Goal: Transaction & Acquisition: Purchase product/service

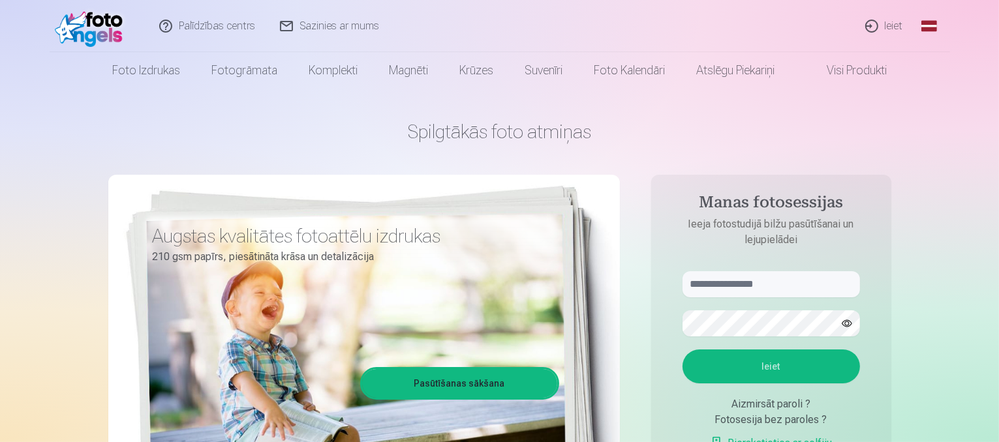
click at [876, 18] on link "Ieiet" at bounding box center [885, 26] width 63 height 52
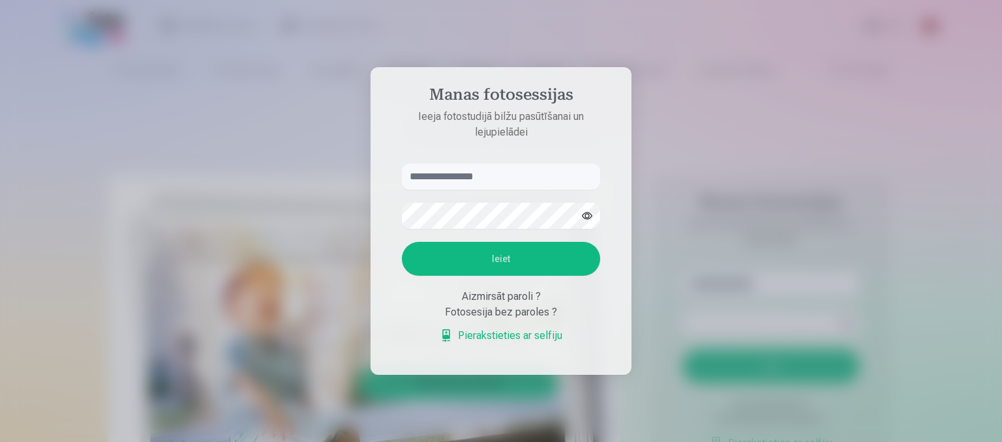
click at [474, 173] on input "text" at bounding box center [501, 177] width 198 height 26
type input "**********"
click at [585, 211] on button "button" at bounding box center [587, 216] width 25 height 25
click at [587, 211] on button "button" at bounding box center [587, 216] width 25 height 25
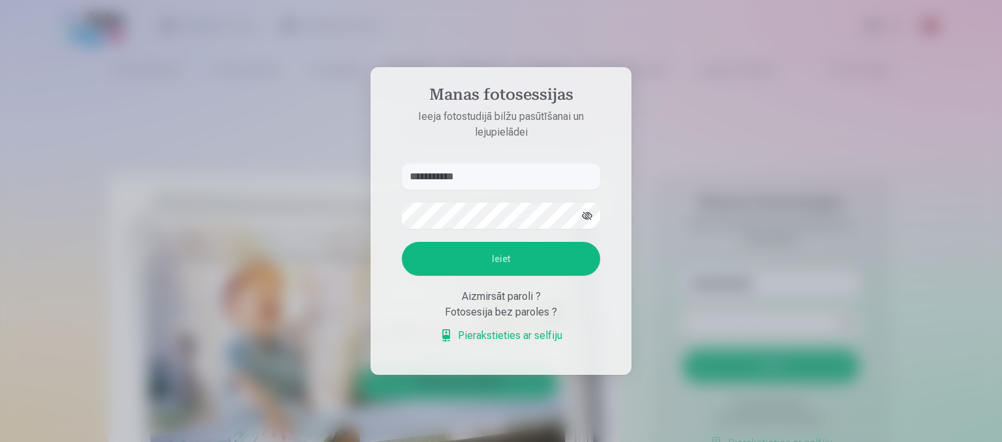
click at [584, 212] on button "button" at bounding box center [587, 216] width 25 height 25
click at [506, 254] on button "Ieiet" at bounding box center [501, 259] width 198 height 34
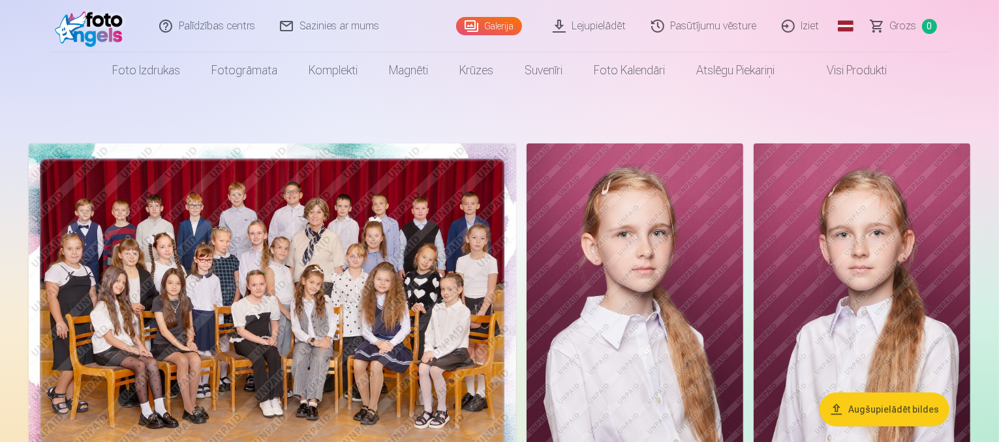
drag, startPoint x: 5, startPoint y: 178, endPoint x: 16, endPoint y: 113, distance: 66.1
drag, startPoint x: 16, startPoint y: 113, endPoint x: 15, endPoint y: 89, distance: 23.5
drag, startPoint x: 15, startPoint y: 89, endPoint x: 16, endPoint y: 73, distance: 16.3
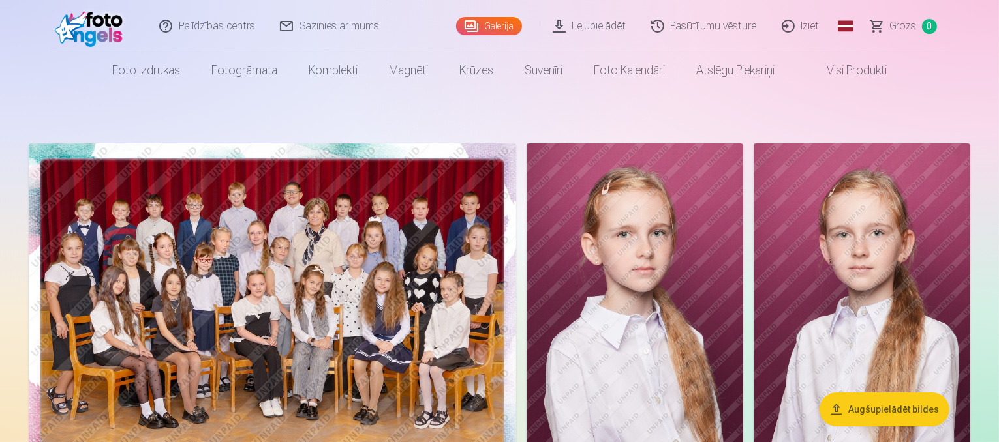
click at [16, 73] on nav "Foto izdrukas Augstas kvalitātes fotoattēlu izdrukas 210 gsm papīrs, piesātināt…" at bounding box center [499, 70] width 999 height 37
click at [355, 306] on img at bounding box center [272, 306] width 487 height 325
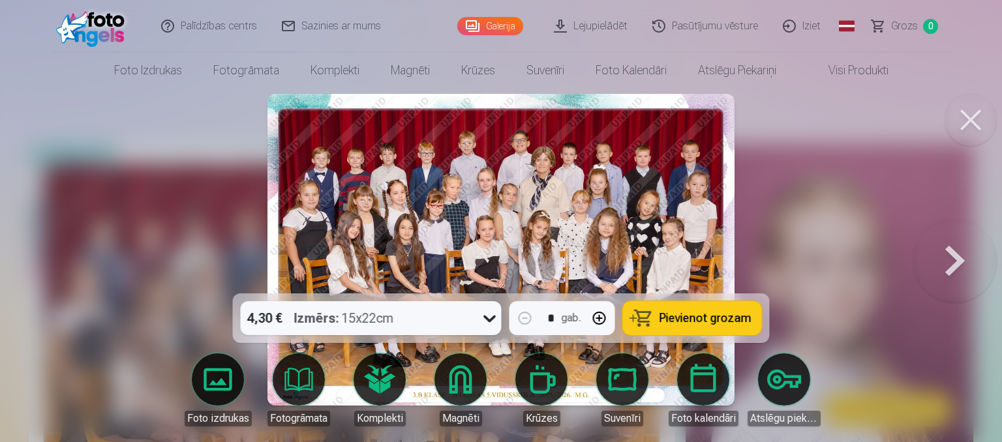
click at [965, 266] on button at bounding box center [956, 249] width 84 height 61
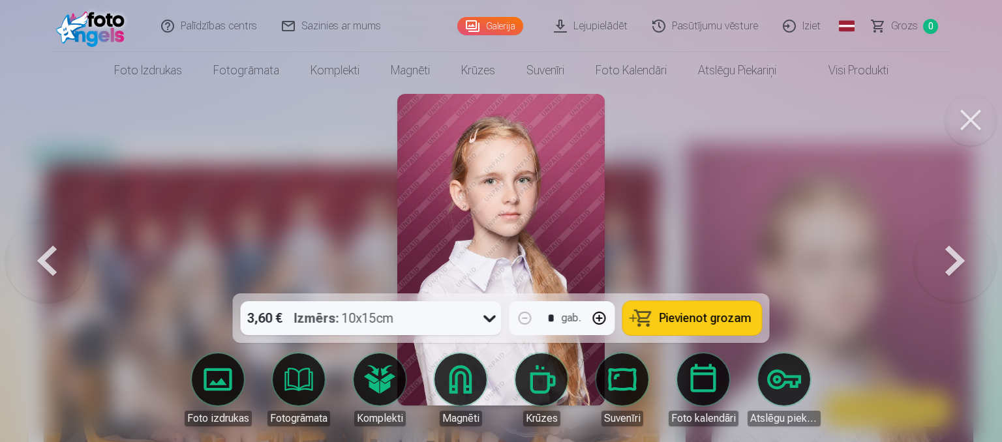
click at [978, 125] on button at bounding box center [971, 120] width 52 height 52
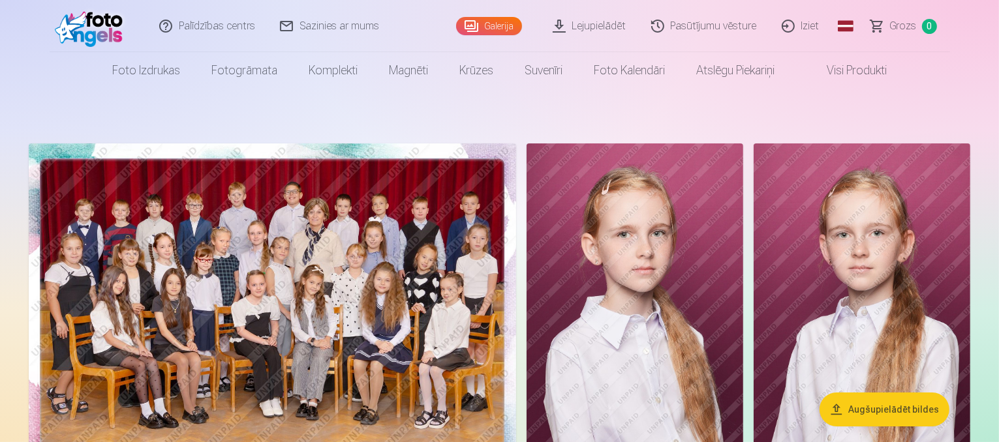
click at [369, 261] on img at bounding box center [272, 306] width 487 height 325
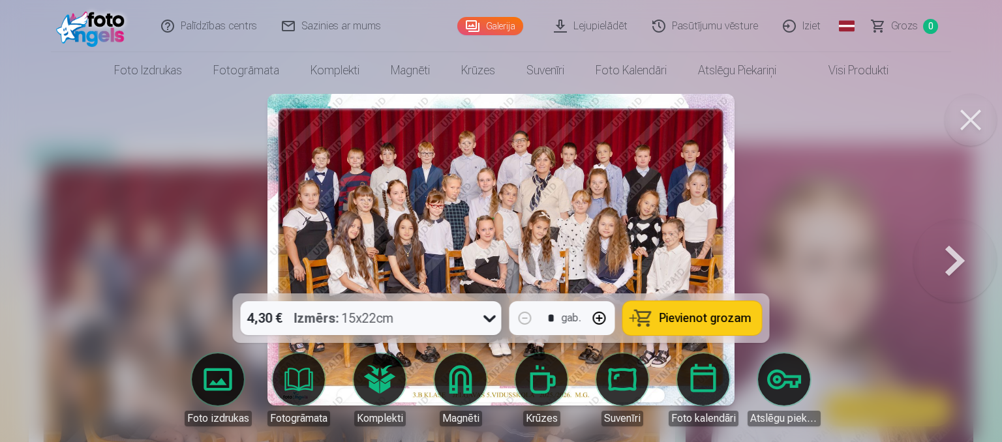
click at [681, 315] on span "Pievienot grozam" at bounding box center [706, 319] width 92 height 12
click at [491, 322] on icon at bounding box center [490, 318] width 21 height 21
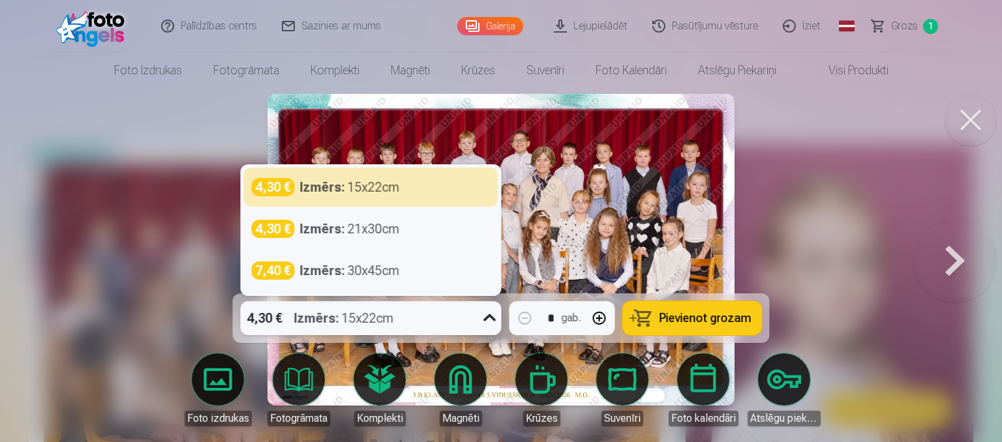
click at [949, 253] on button at bounding box center [956, 249] width 84 height 61
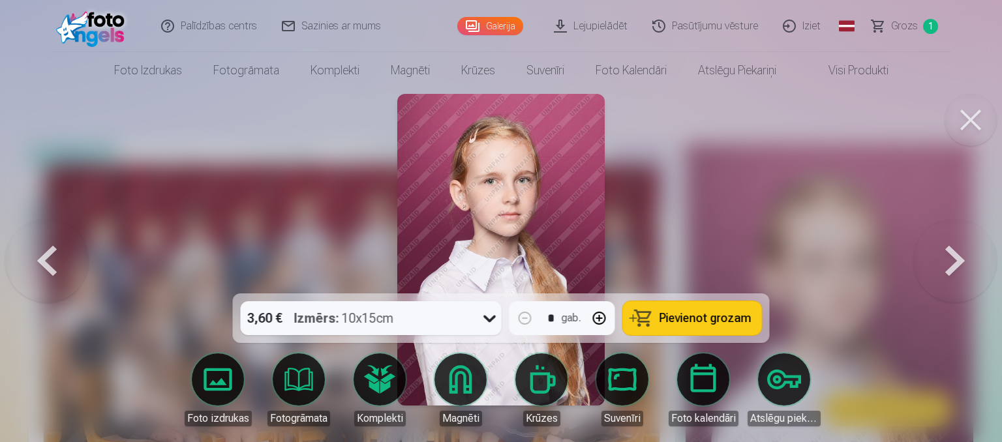
click at [965, 131] on button at bounding box center [971, 120] width 52 height 52
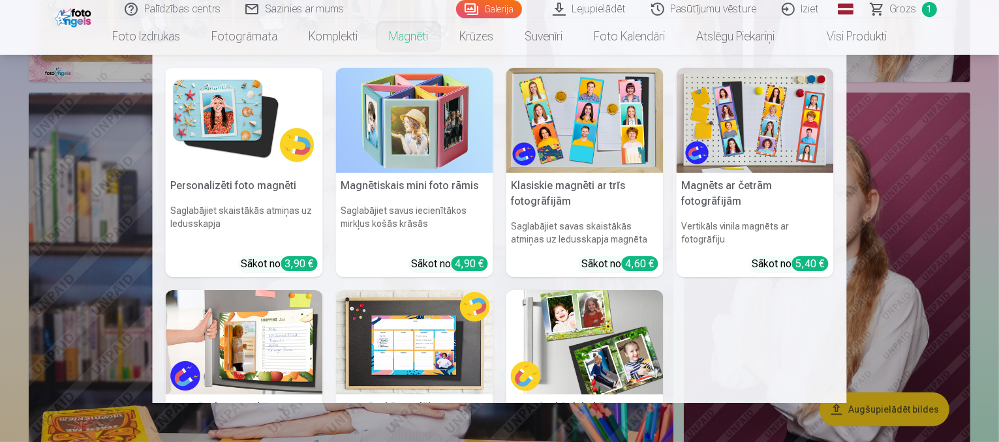
click at [407, 38] on link "Magnēti" at bounding box center [408, 36] width 70 height 37
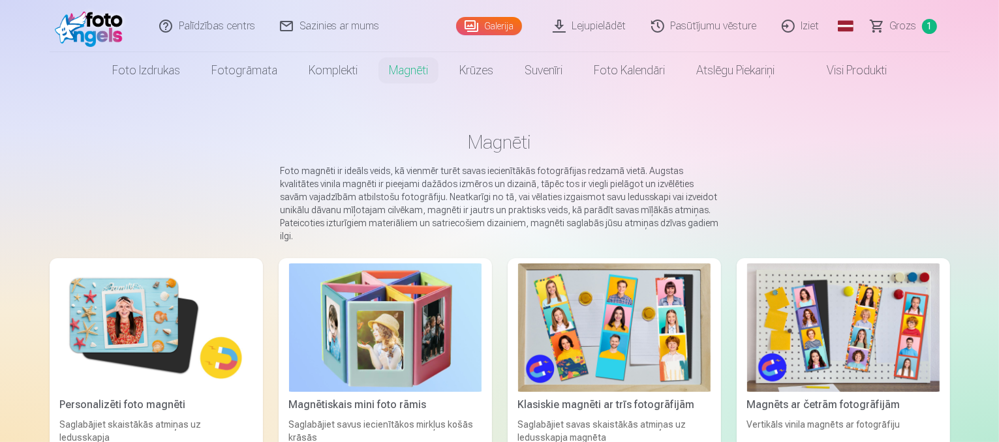
click at [106, 326] on img at bounding box center [156, 328] width 193 height 129
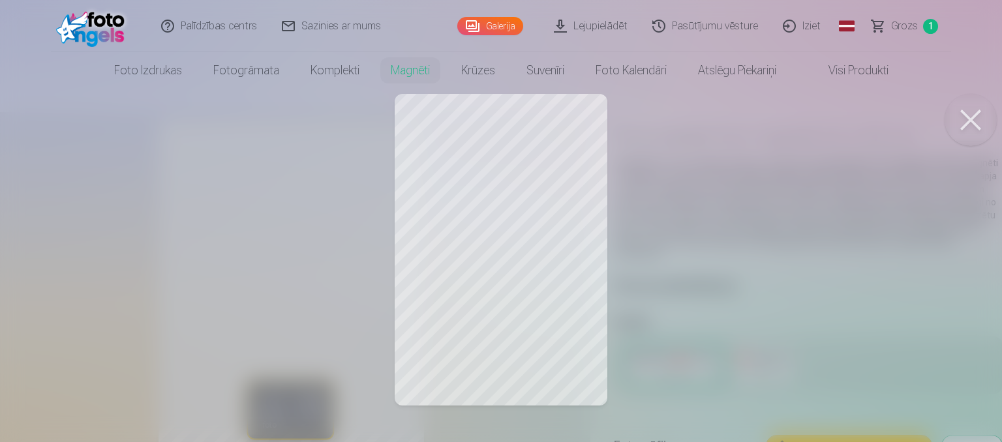
click at [973, 120] on button at bounding box center [971, 120] width 52 height 52
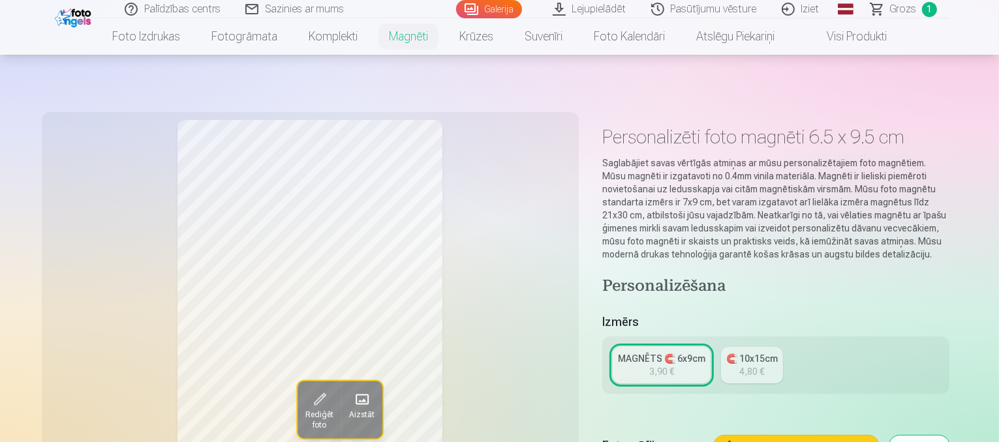
scroll to position [386, 0]
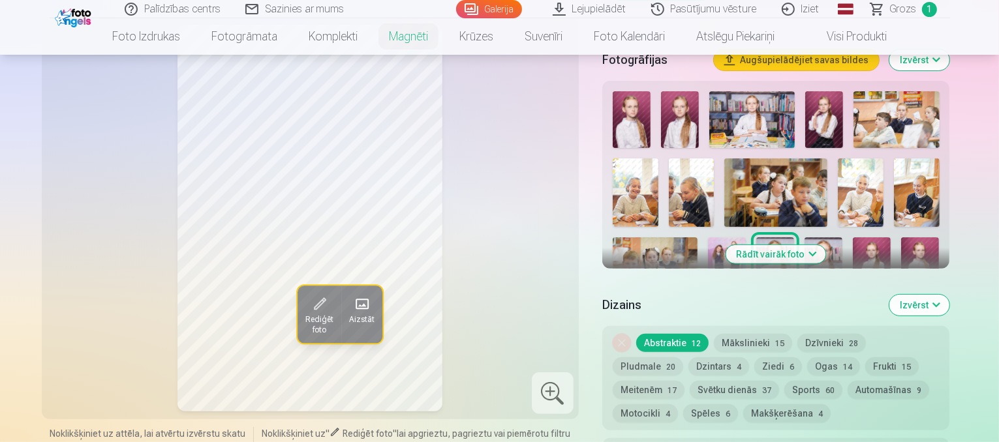
click at [631, 102] on img at bounding box center [632, 119] width 38 height 57
click at [690, 104] on img at bounding box center [680, 119] width 38 height 57
click at [748, 96] on img at bounding box center [751, 119] width 85 height 57
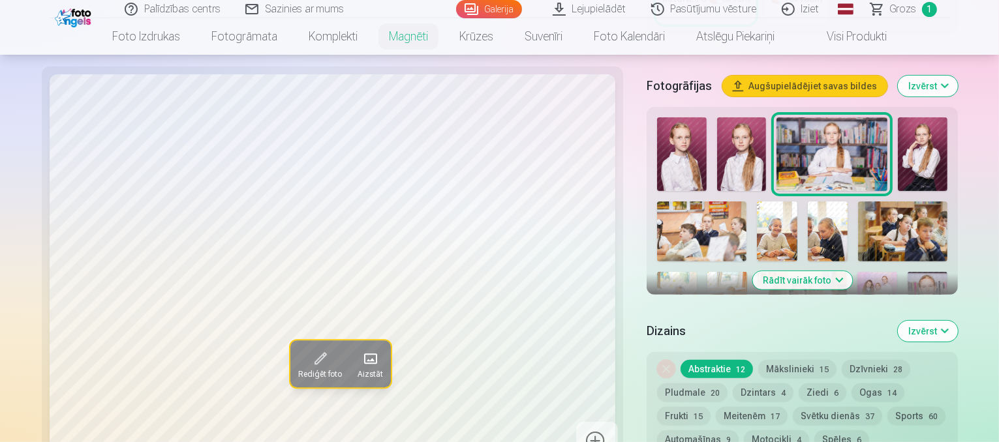
click at [898, 117] on img at bounding box center [923, 154] width 50 height 74
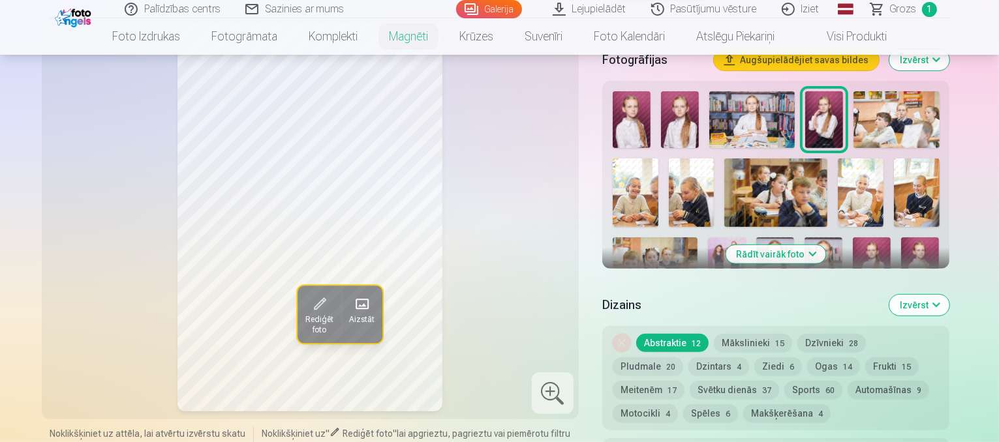
click at [893, 106] on img at bounding box center [896, 119] width 85 height 57
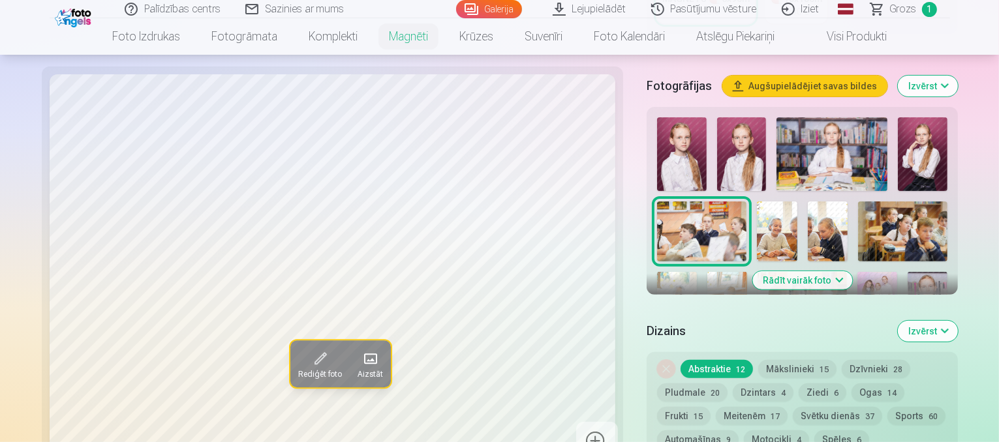
click at [797, 202] on img at bounding box center [777, 232] width 40 height 60
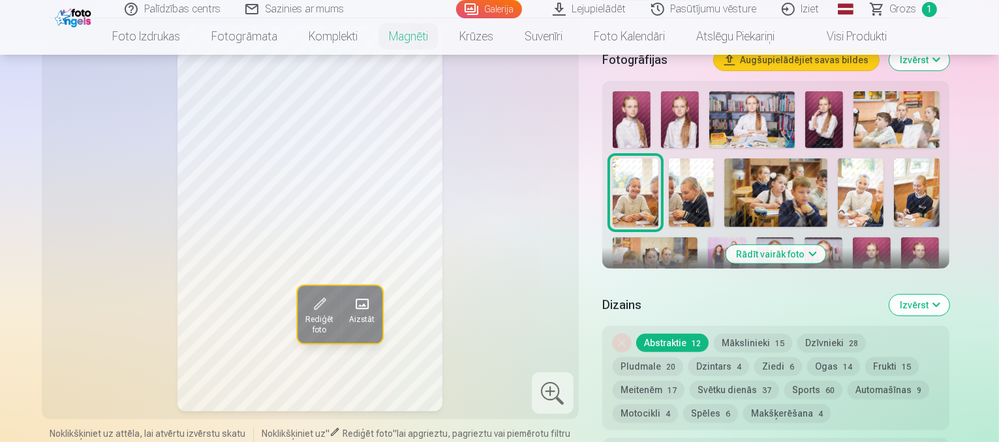
click at [669, 185] on img at bounding box center [692, 193] width 46 height 69
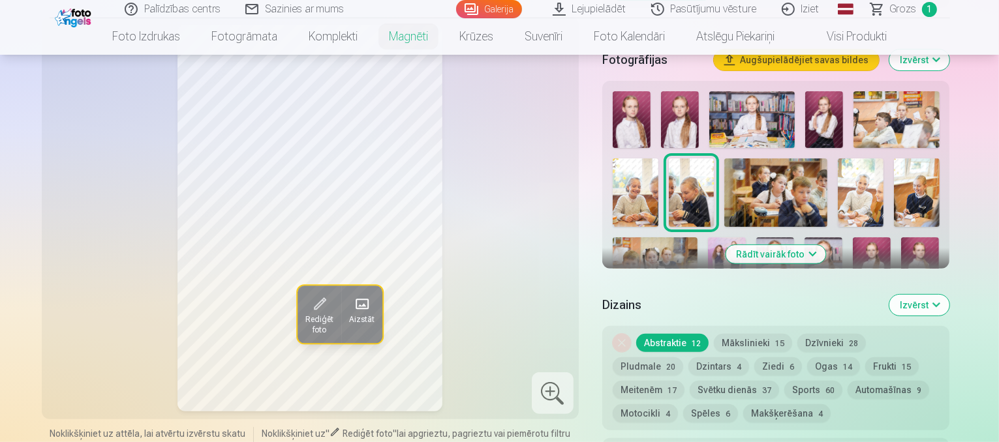
click at [724, 178] on img at bounding box center [775, 193] width 102 height 69
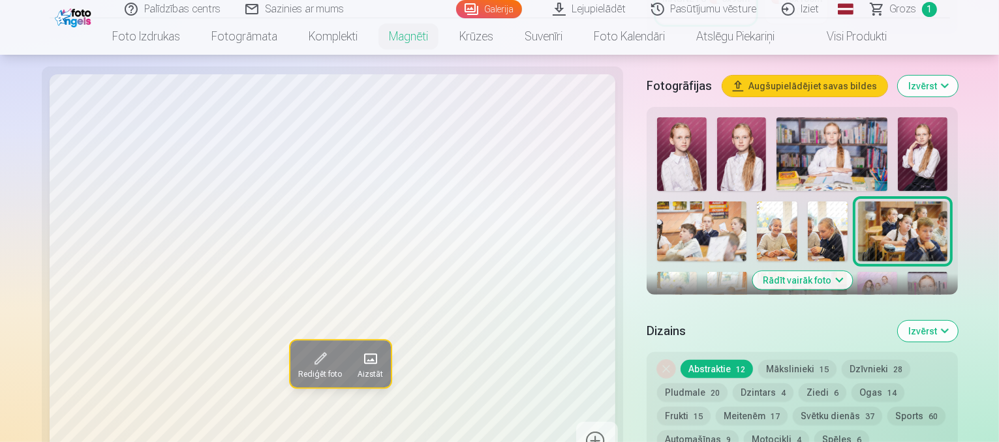
click at [697, 272] on img at bounding box center [677, 301] width 40 height 59
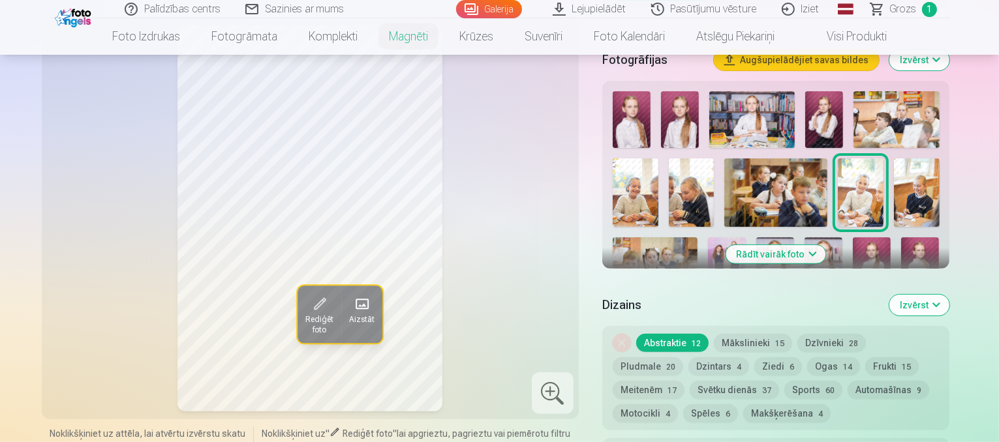
click at [894, 165] on img at bounding box center [917, 193] width 46 height 69
click at [698, 238] on img at bounding box center [655, 266] width 85 height 57
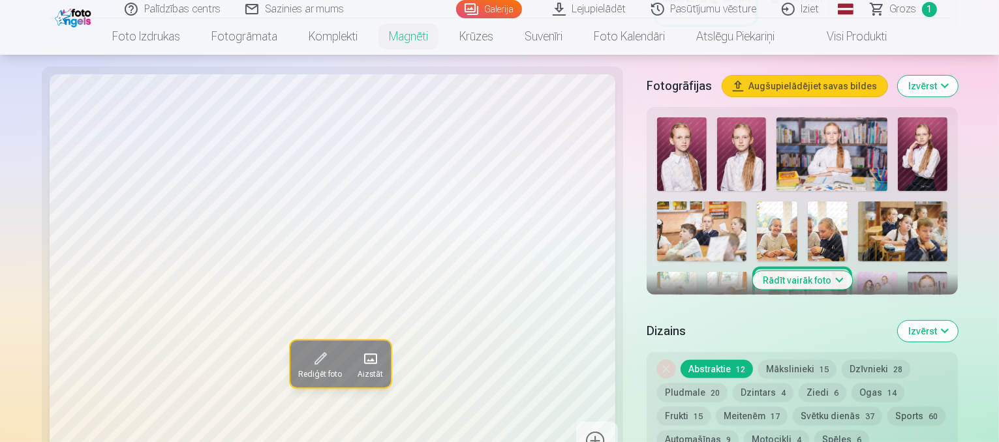
click at [897, 272] on img at bounding box center [878, 301] width 40 height 59
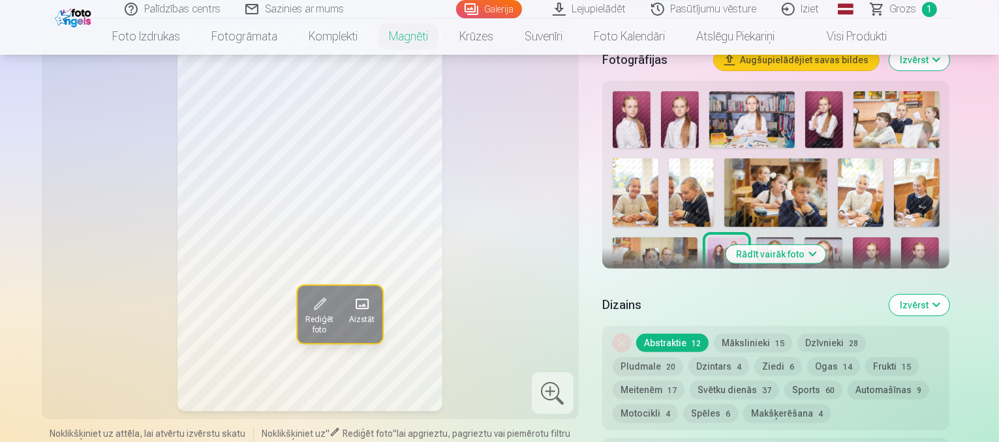
click at [756, 241] on img at bounding box center [775, 266] width 38 height 57
click at [805, 238] on img at bounding box center [824, 266] width 38 height 57
click at [756, 238] on img at bounding box center [775, 266] width 38 height 57
click at [853, 238] on img at bounding box center [872, 266] width 38 height 57
click at [901, 238] on img at bounding box center [920, 266] width 38 height 57
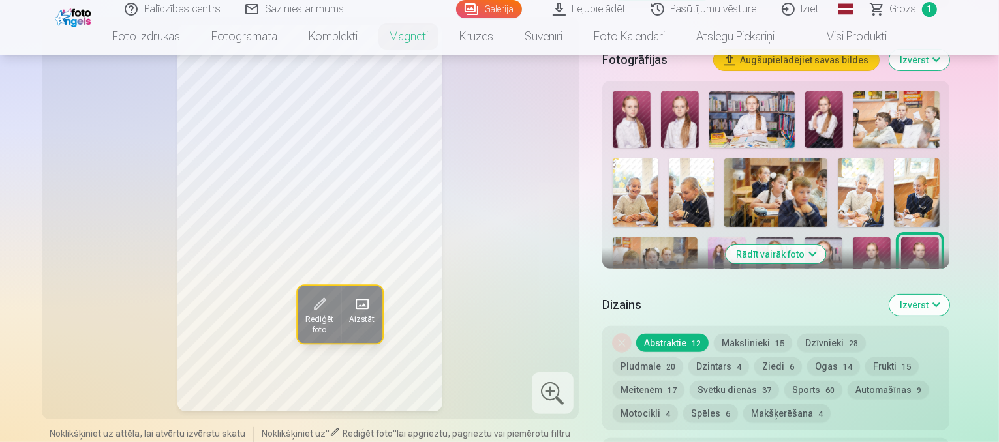
click at [647, 305] on img at bounding box center [630, 331] width 35 height 52
click at [692, 305] on img at bounding box center [675, 331] width 35 height 52
click at [781, 305] on img at bounding box center [742, 331] width 78 height 52
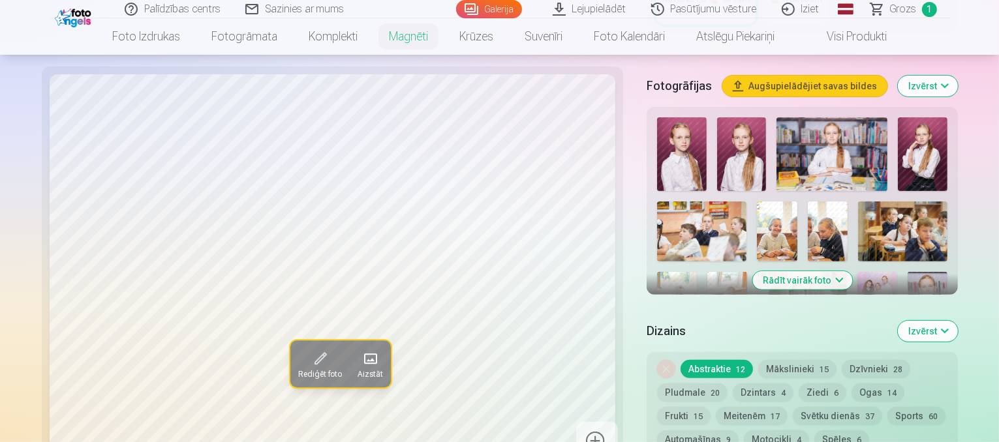
click at [908, 272] on img at bounding box center [928, 301] width 40 height 59
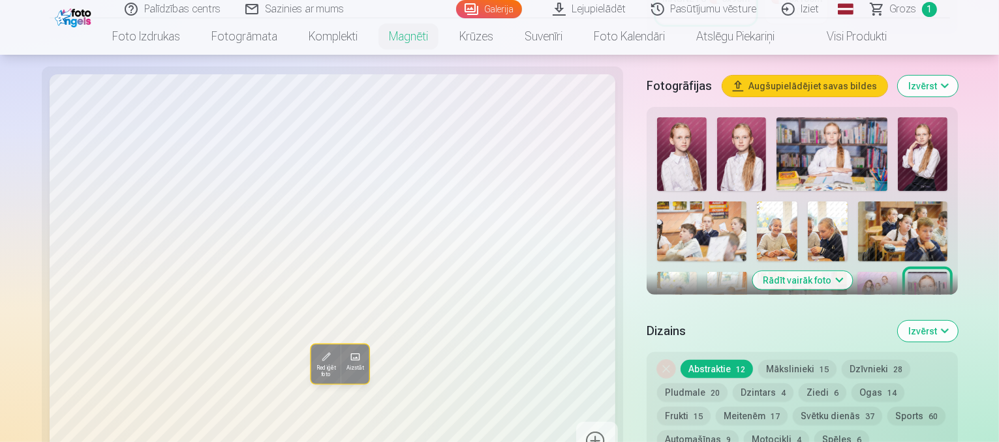
click at [908, 272] on img at bounding box center [928, 301] width 40 height 59
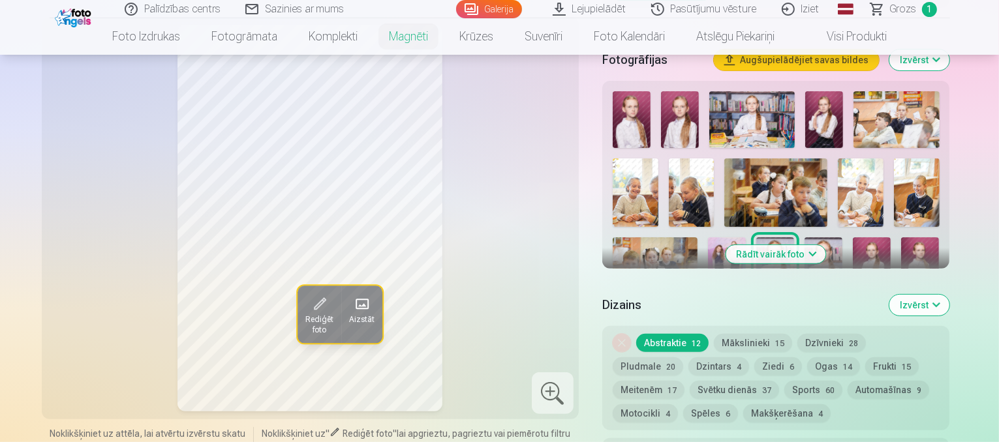
click at [756, 238] on img at bounding box center [775, 266] width 38 height 57
click at [805, 238] on img at bounding box center [824, 266] width 38 height 57
click at [756, 238] on img at bounding box center [775, 266] width 38 height 57
click at [767, 334] on button "Mākslinieki 15" at bounding box center [753, 343] width 78 height 18
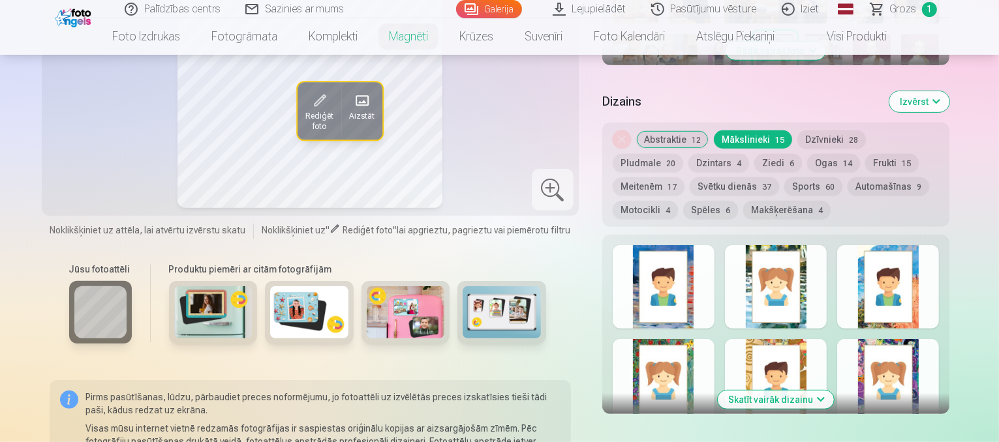
scroll to position [773, 0]
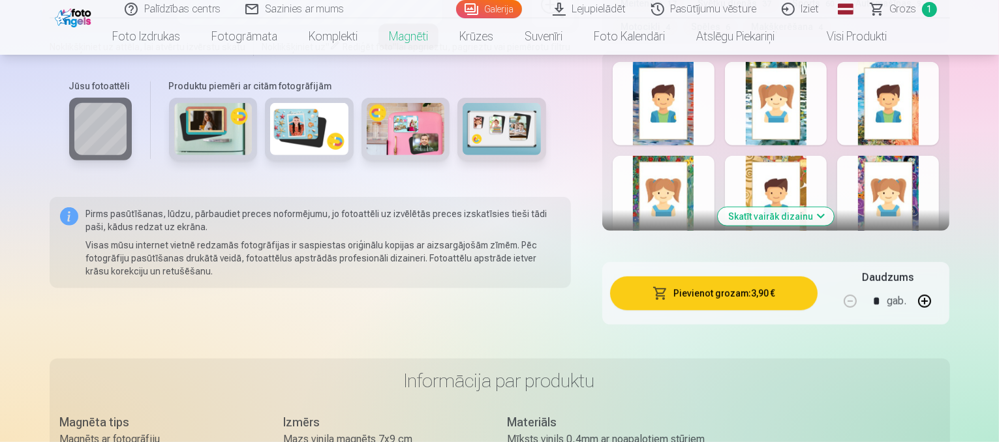
click at [950, 67] on div "Skatīt vairāk dizainu" at bounding box center [776, 141] width 348 height 179
click at [771, 208] on button "Skatīt vairāk dizainu" at bounding box center [776, 217] width 116 height 18
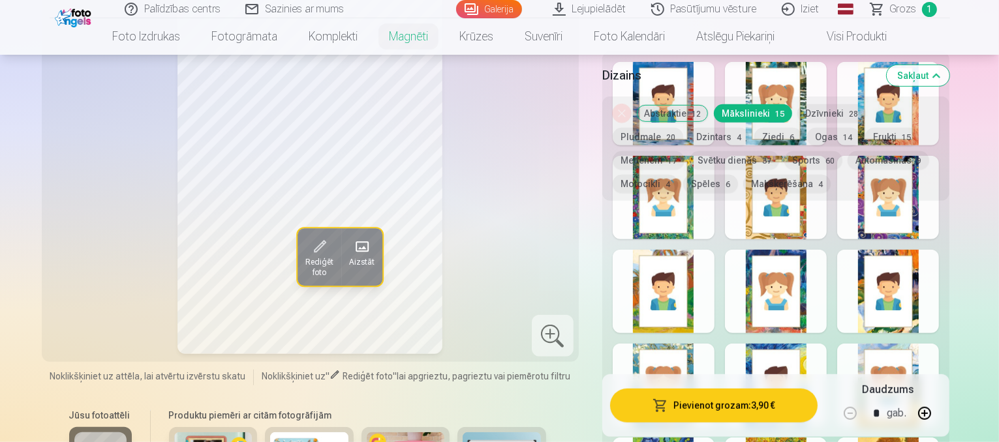
click at [664, 283] on div at bounding box center [664, 292] width 102 height 84
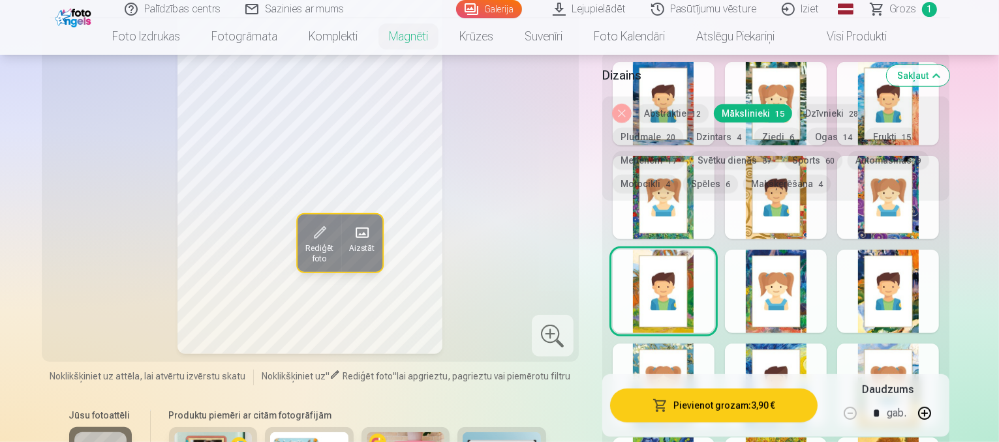
click at [939, 216] on div at bounding box center [888, 198] width 102 height 84
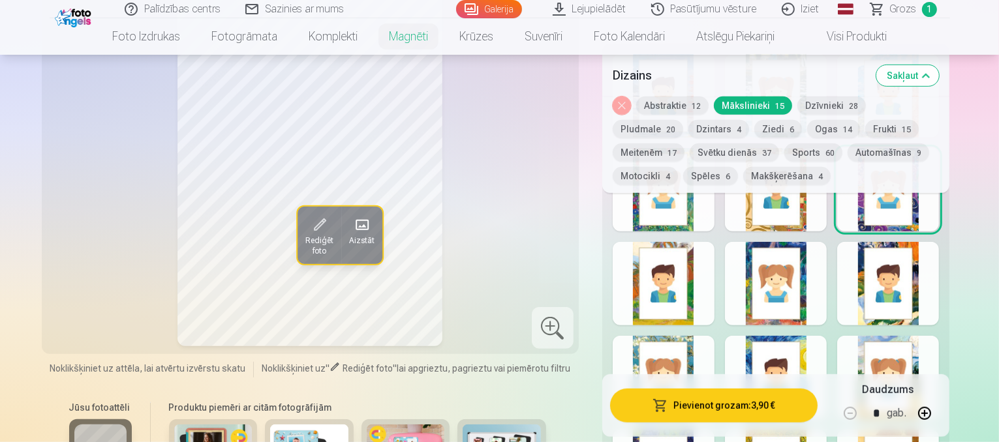
click at [939, 340] on div at bounding box center [888, 378] width 102 height 84
click at [821, 348] on div at bounding box center [776, 378] width 102 height 84
click at [672, 363] on div at bounding box center [664, 378] width 102 height 84
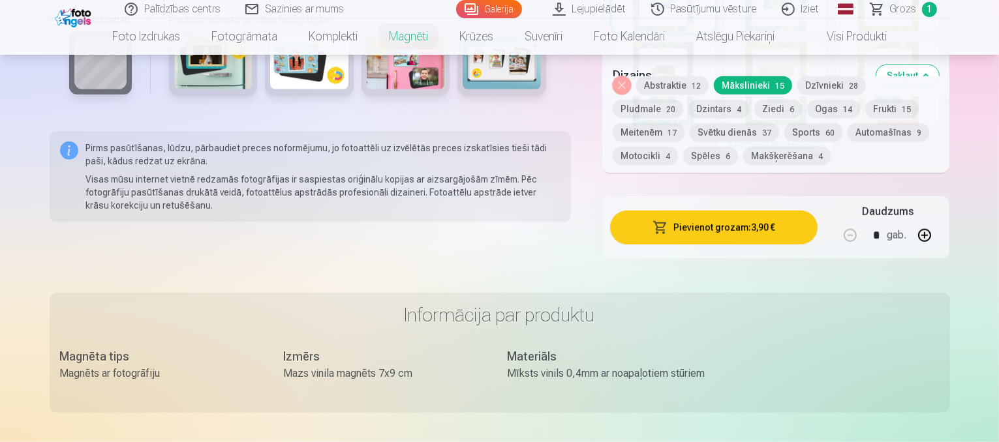
click at [865, 102] on button "Frukti 15" at bounding box center [892, 109] width 54 height 18
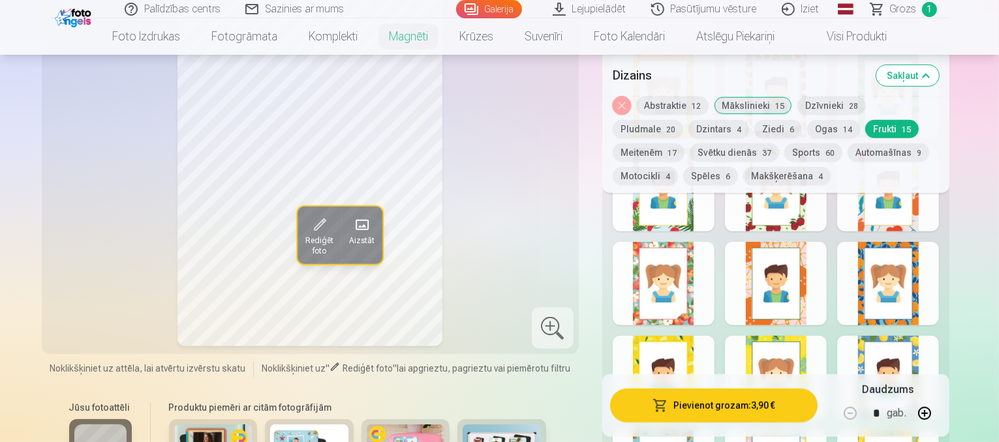
click at [685, 144] on button "Meitenēm 17" at bounding box center [649, 153] width 72 height 18
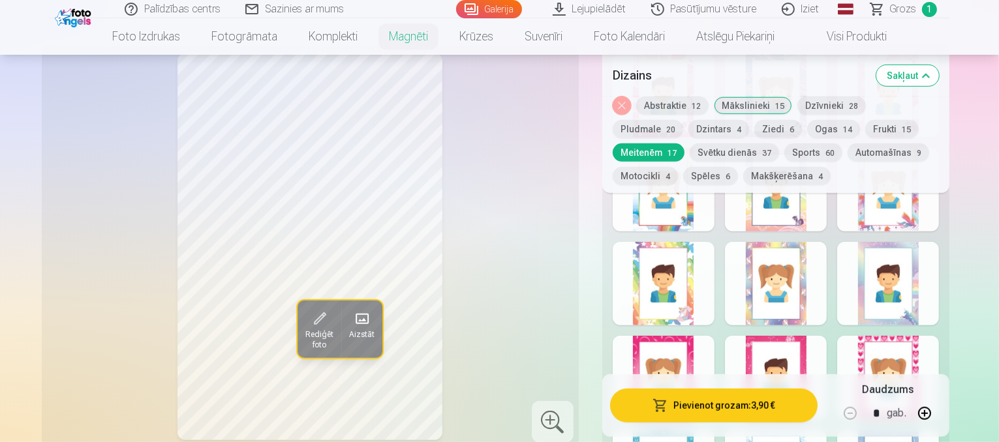
click at [939, 270] on div at bounding box center [888, 284] width 102 height 84
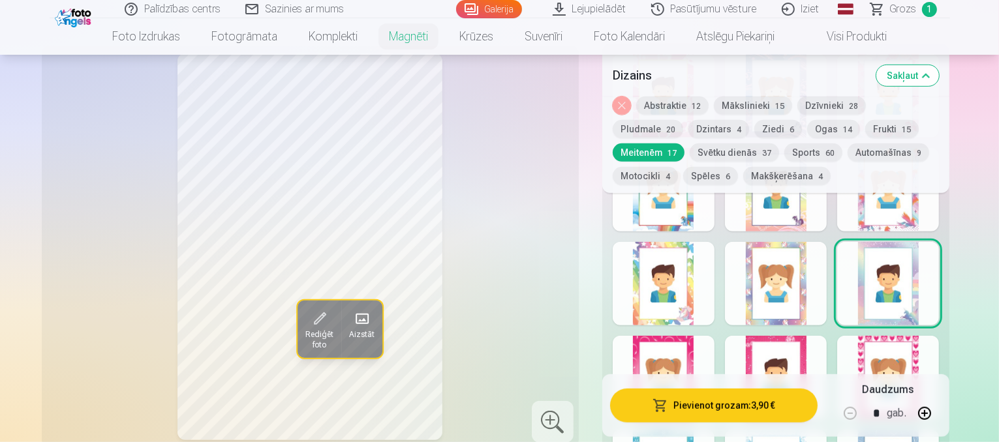
click at [660, 268] on div at bounding box center [664, 284] width 102 height 84
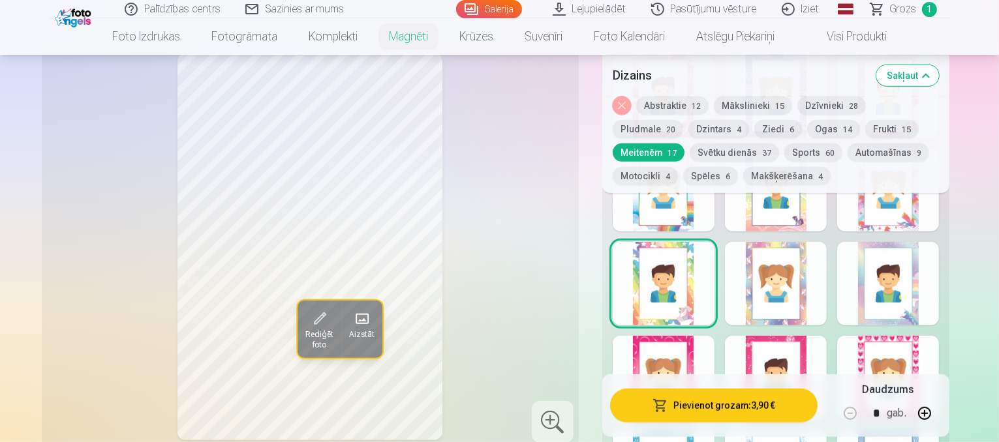
click at [673, 345] on div at bounding box center [664, 378] width 102 height 84
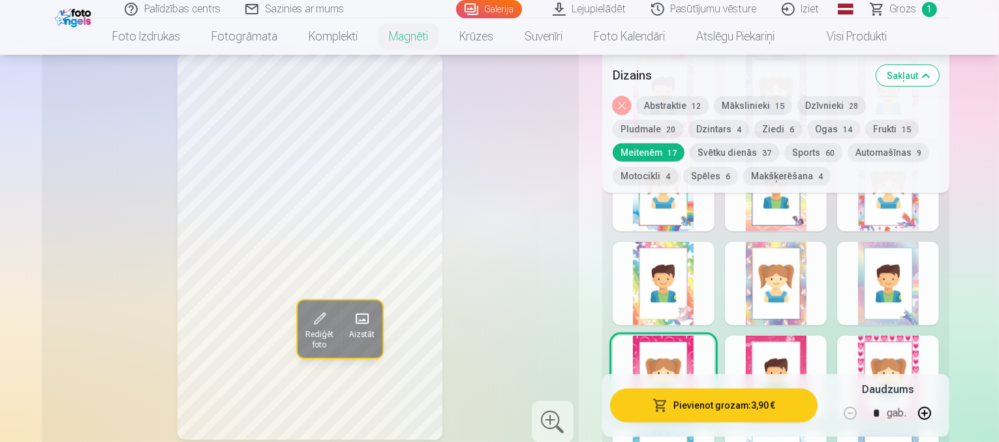
scroll to position [1161, 0]
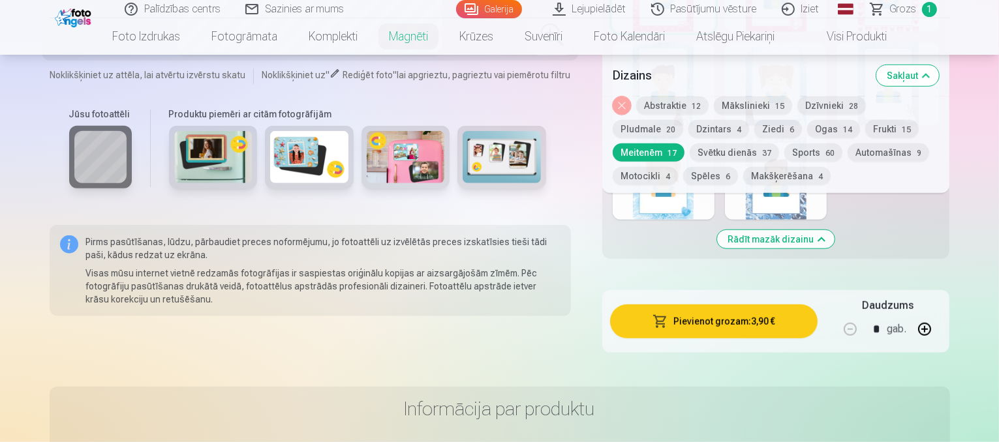
click at [820, 199] on div at bounding box center [776, 178] width 102 height 84
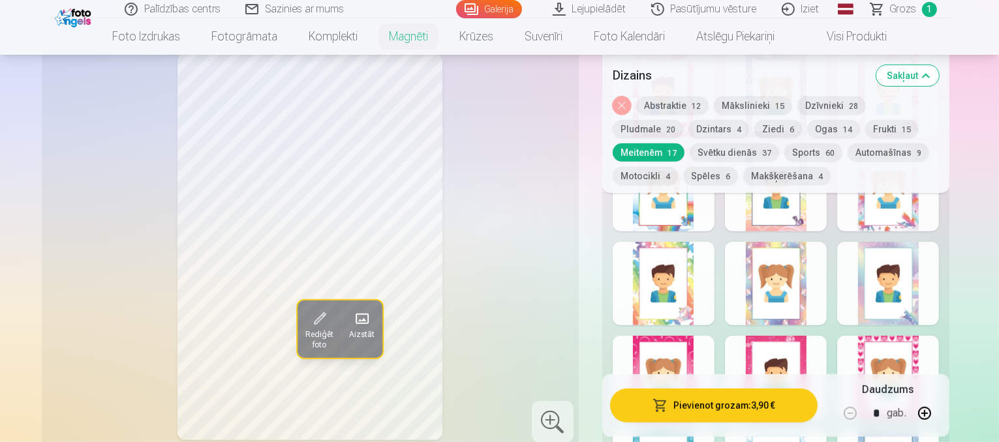
click at [688, 123] on button "Dzintars 4" at bounding box center [718, 129] width 61 height 18
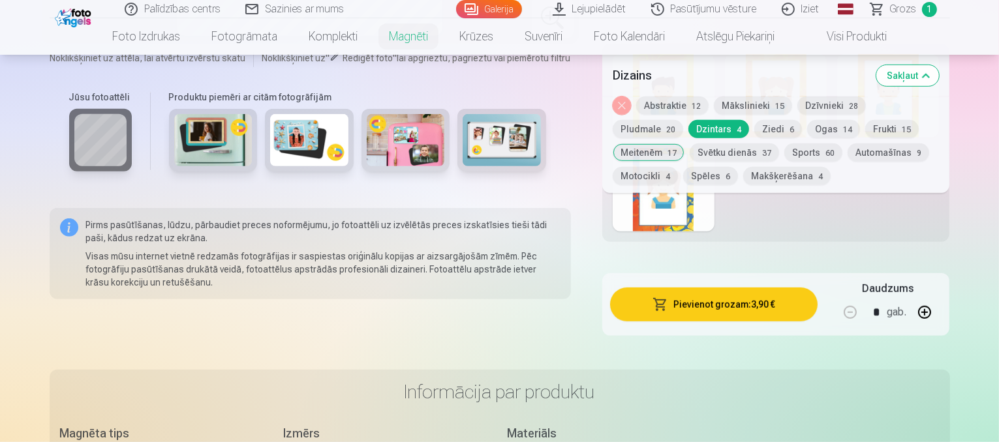
click at [692, 209] on div at bounding box center [664, 190] width 102 height 84
click at [939, 76] on button "Sakļaut" at bounding box center [907, 75] width 63 height 21
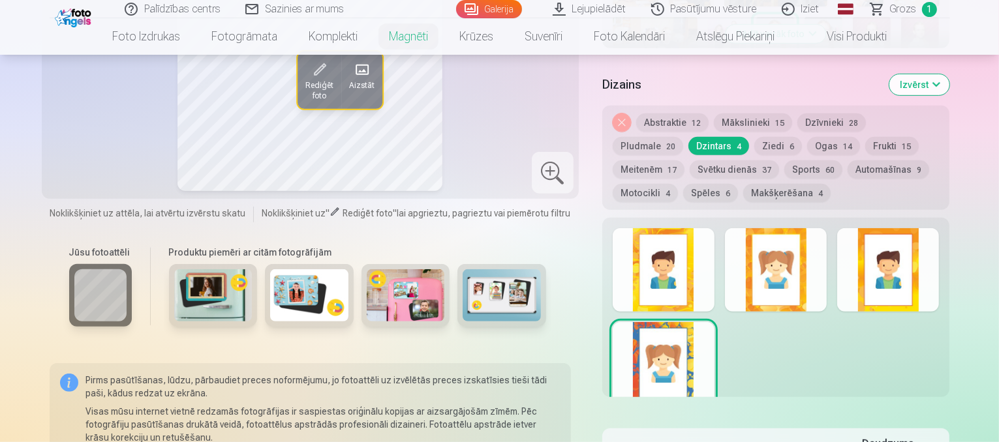
scroll to position [220, 0]
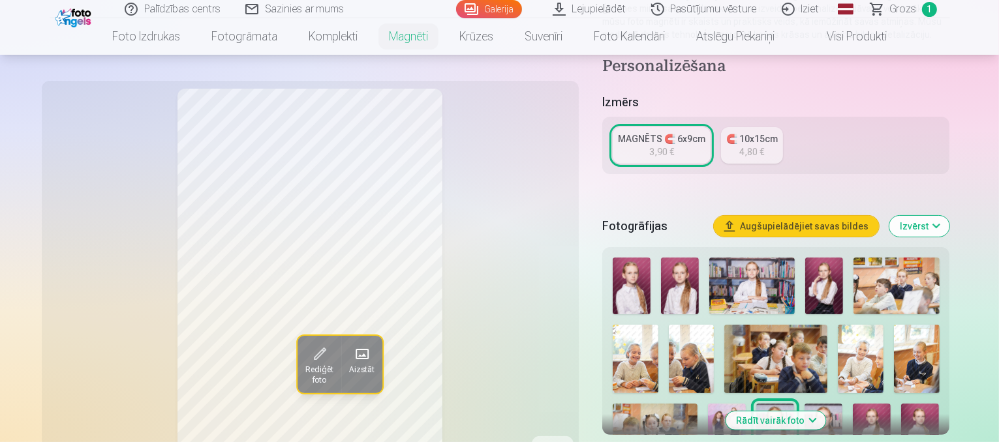
click at [666, 132] on div "MAGNĒTS 🧲 6x9cm" at bounding box center [661, 138] width 87 height 13
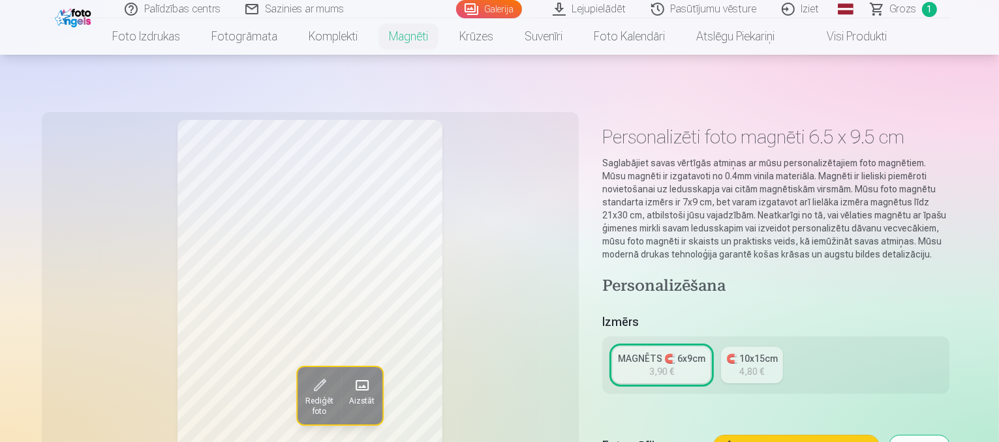
scroll to position [386, 0]
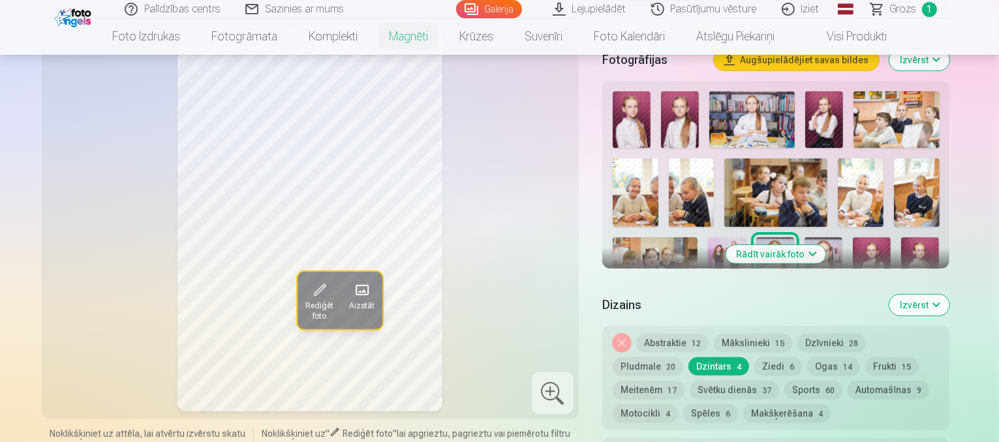
click at [908, 13] on span "Grozs" at bounding box center [903, 9] width 27 height 16
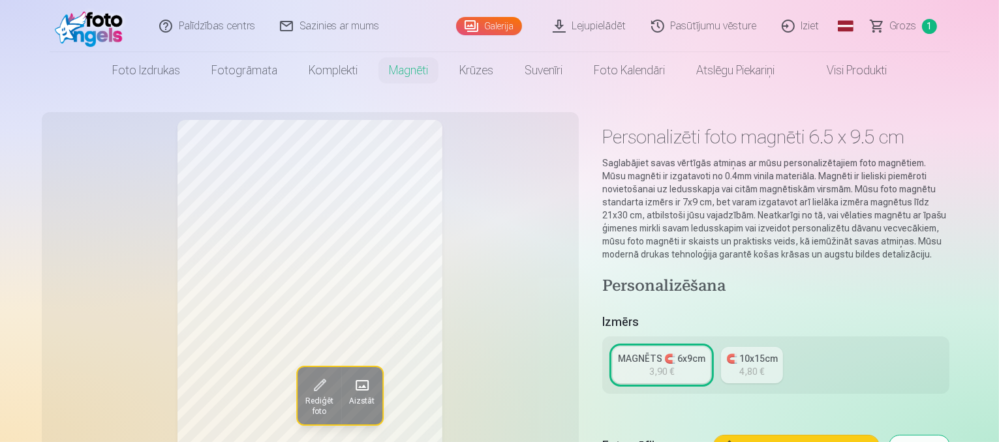
click at [664, 352] on div "MAGNĒTS 🧲 6x9cm" at bounding box center [661, 358] width 87 height 13
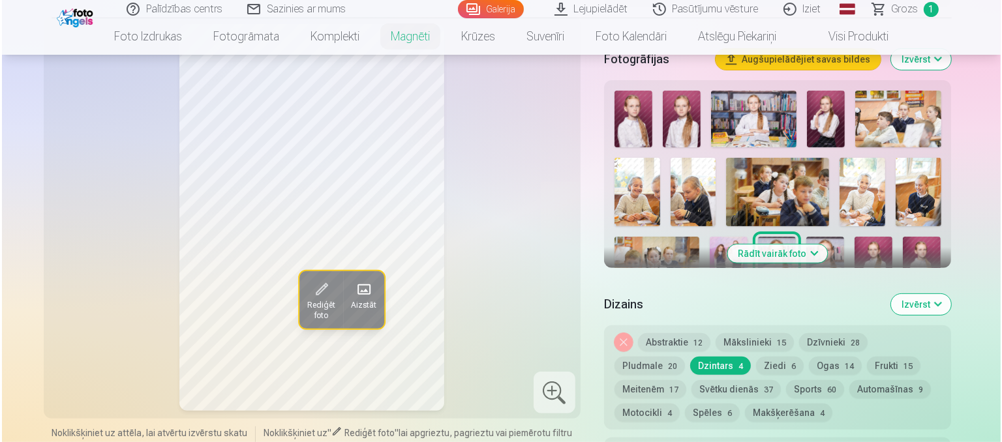
scroll to position [774, 0]
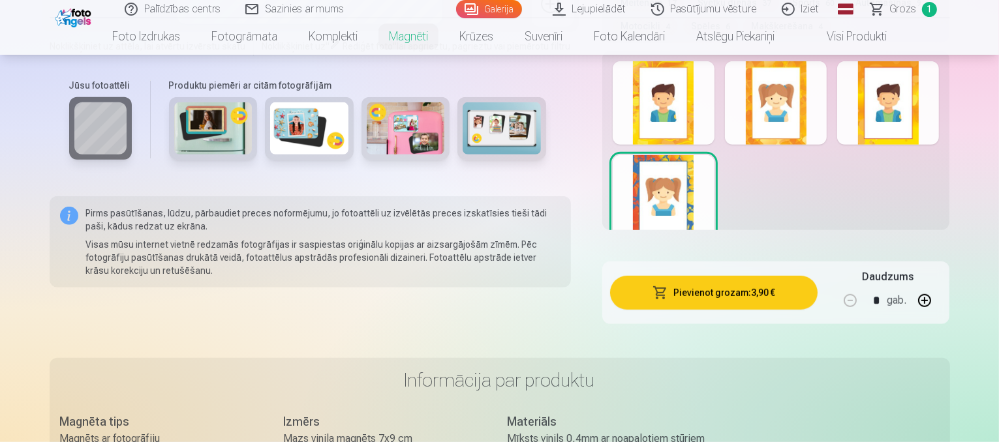
click at [940, 294] on button "button" at bounding box center [924, 300] width 31 height 31
type input "*"
click at [697, 282] on button "Pievienot grozam : 7,80 €" at bounding box center [714, 293] width 208 height 34
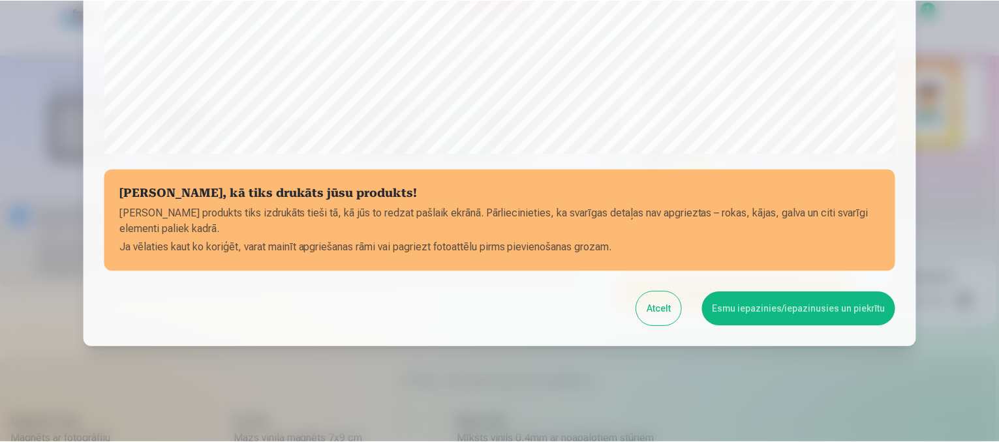
scroll to position [497, 0]
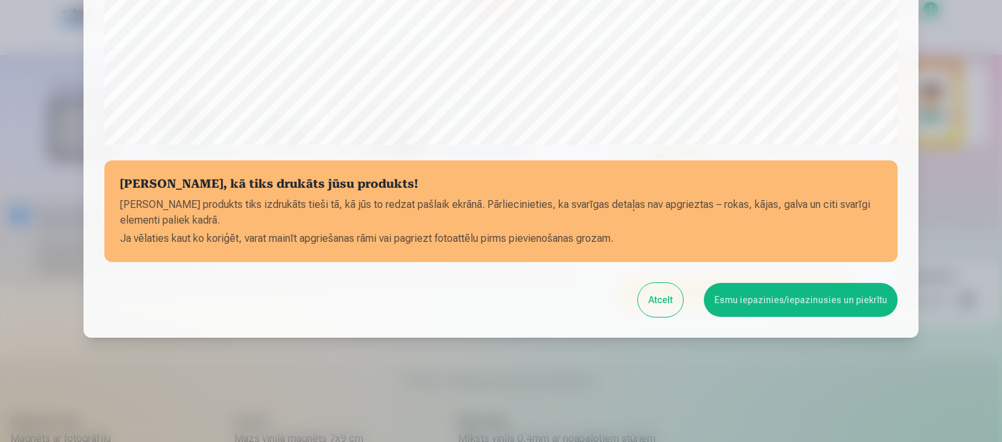
click at [663, 306] on button "Atcelt" at bounding box center [660, 300] width 45 height 34
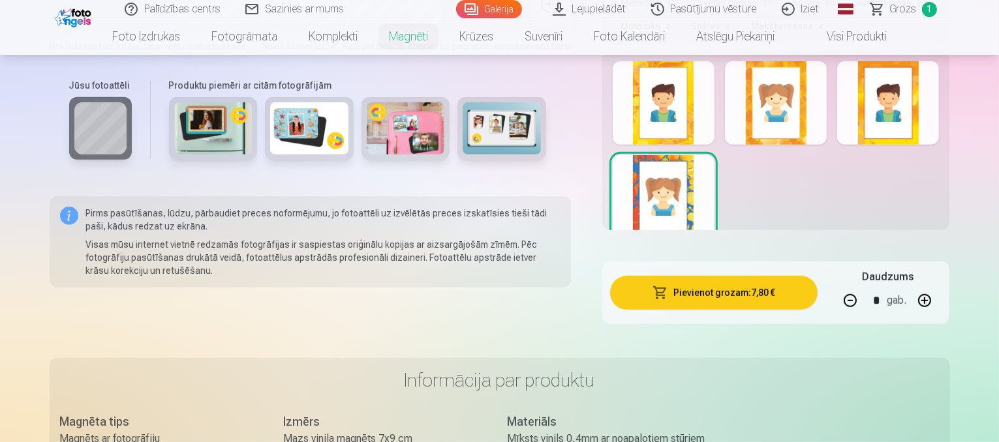
scroll to position [387, 0]
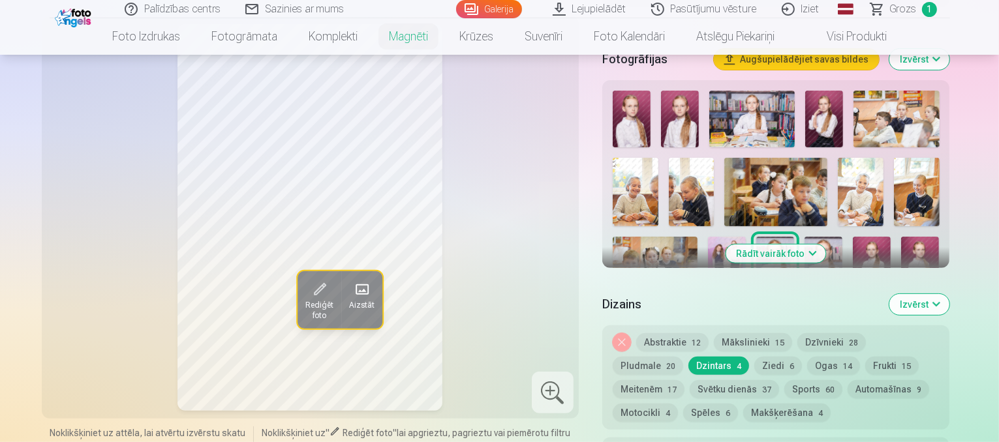
click at [305, 300] on span "Rediģēt foto" at bounding box center [319, 310] width 28 height 21
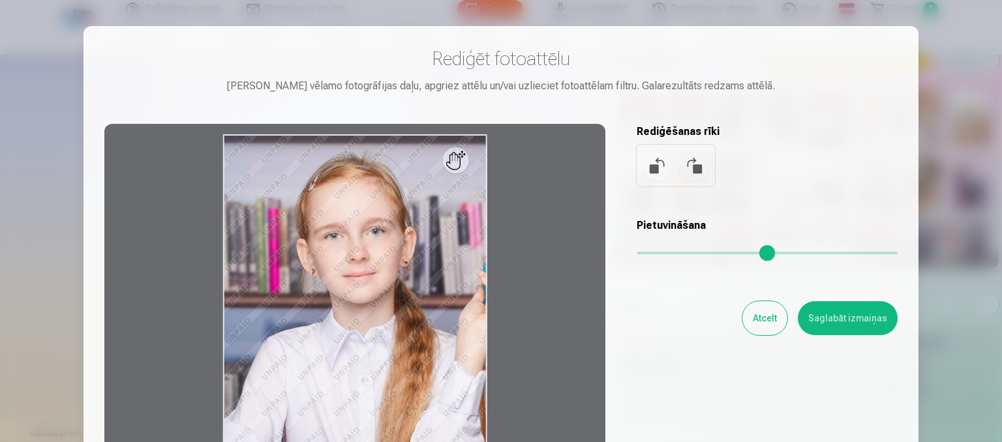
click at [454, 159] on div at bounding box center [354, 329] width 501 height 410
click at [452, 168] on div at bounding box center [354, 329] width 501 height 410
click at [456, 166] on div at bounding box center [354, 329] width 501 height 410
click at [457, 166] on div at bounding box center [354, 329] width 501 height 410
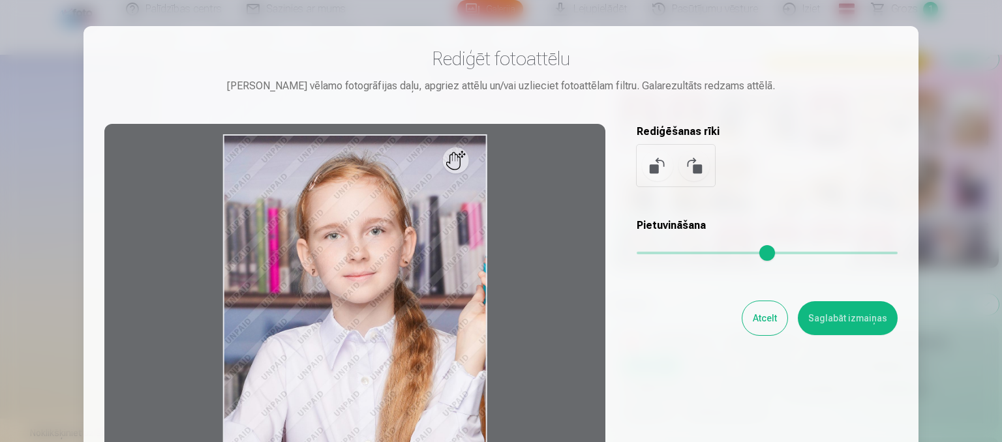
click at [479, 315] on div at bounding box center [354, 329] width 501 height 410
click at [766, 314] on button "Atcelt" at bounding box center [765, 318] width 45 height 34
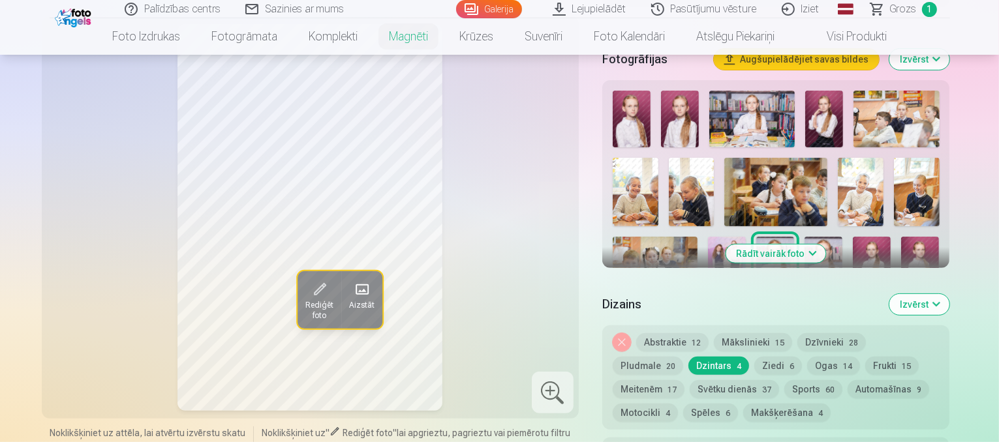
click at [905, 12] on span "Grozs" at bounding box center [903, 9] width 27 height 16
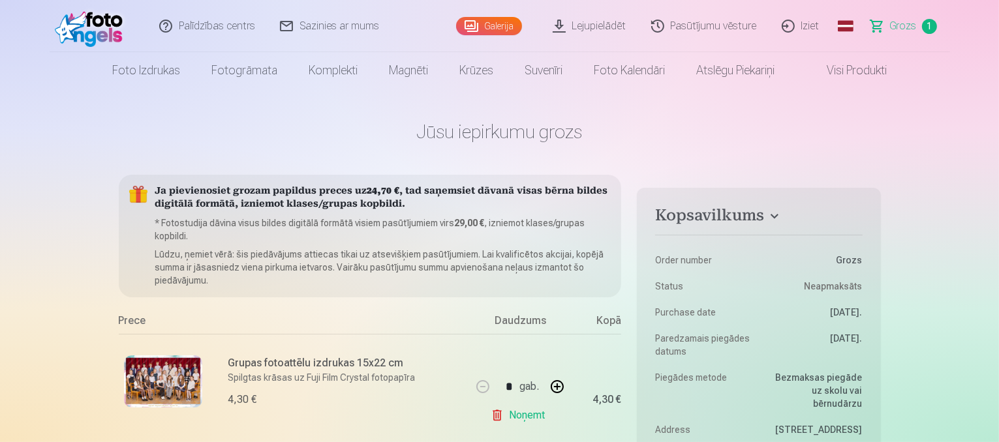
click at [520, 420] on link "Noņemt" at bounding box center [520, 416] width 59 height 26
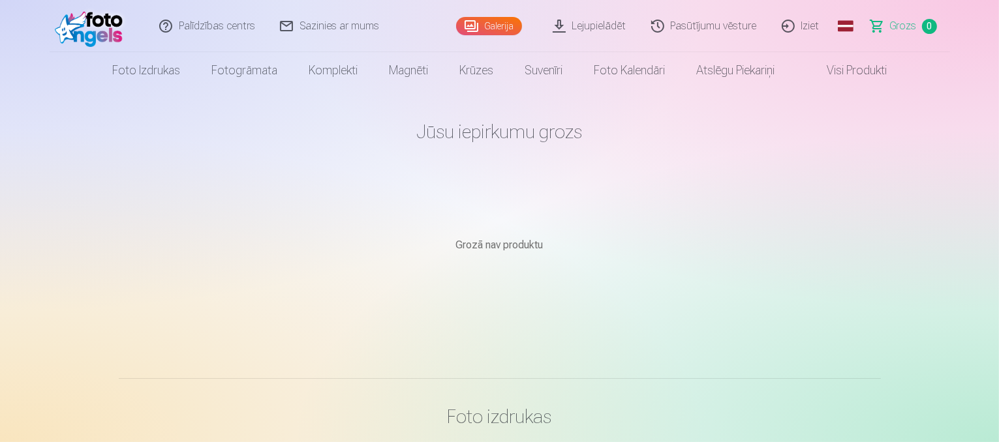
click at [812, 27] on link "Iziet" at bounding box center [801, 26] width 63 height 52
